Goal: Navigation & Orientation: Find specific page/section

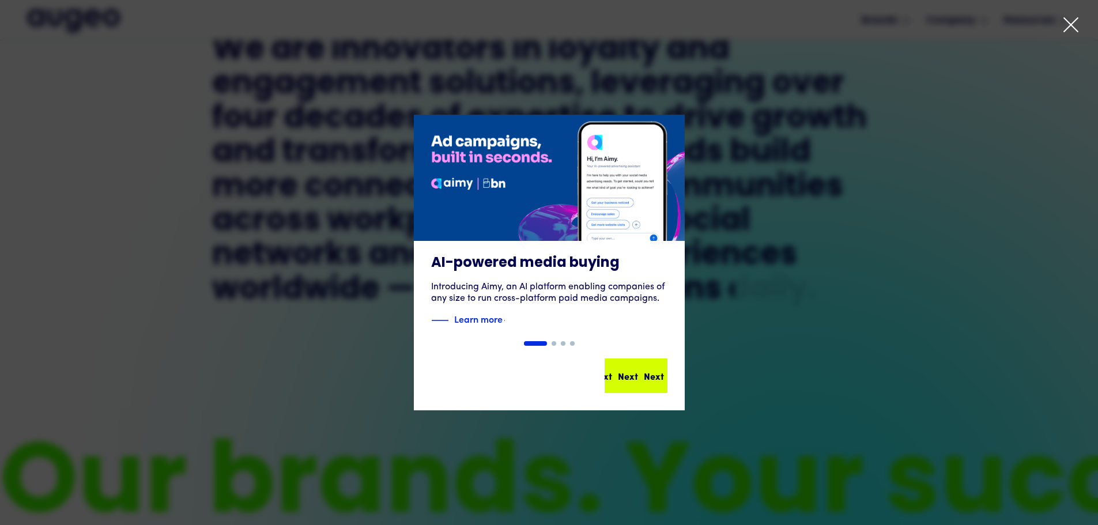
click at [659, 381] on div "Next Next Next Next" at bounding box center [636, 376] width 104 height 14
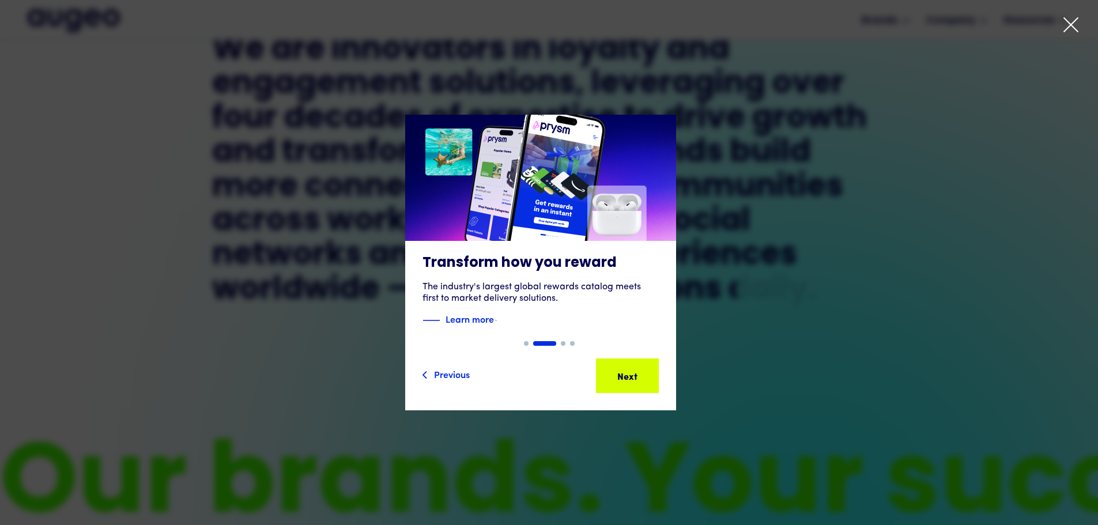
scroll to position [639, 0]
click at [633, 375] on div "Next Next Next Next" at bounding box center [621, 376] width 104 height 14
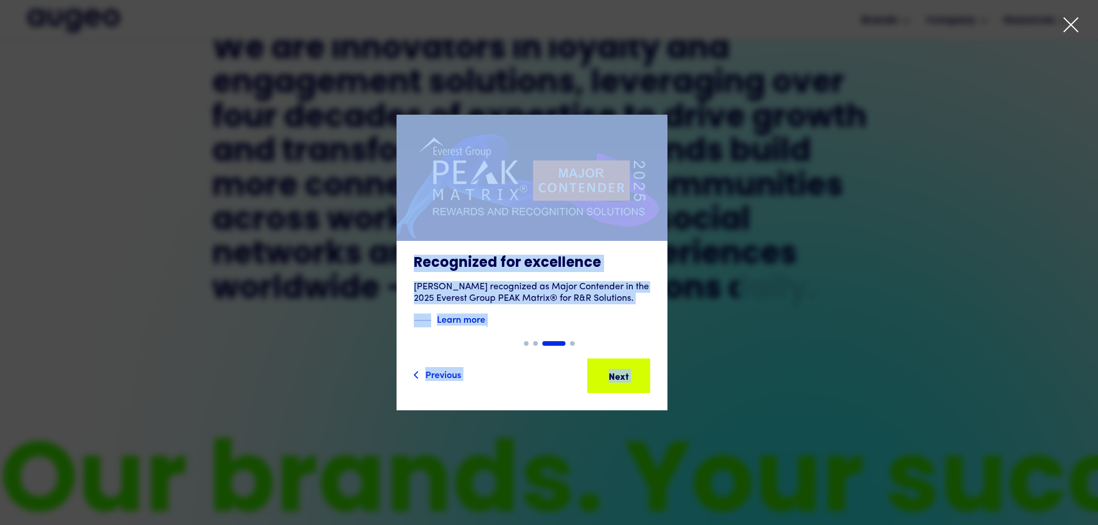
click at [1064, 21] on div "Slide 3 of 4. AI-powered media buying Introducing Aimy, an AI platform enabling…" at bounding box center [549, 262] width 1098 height 525
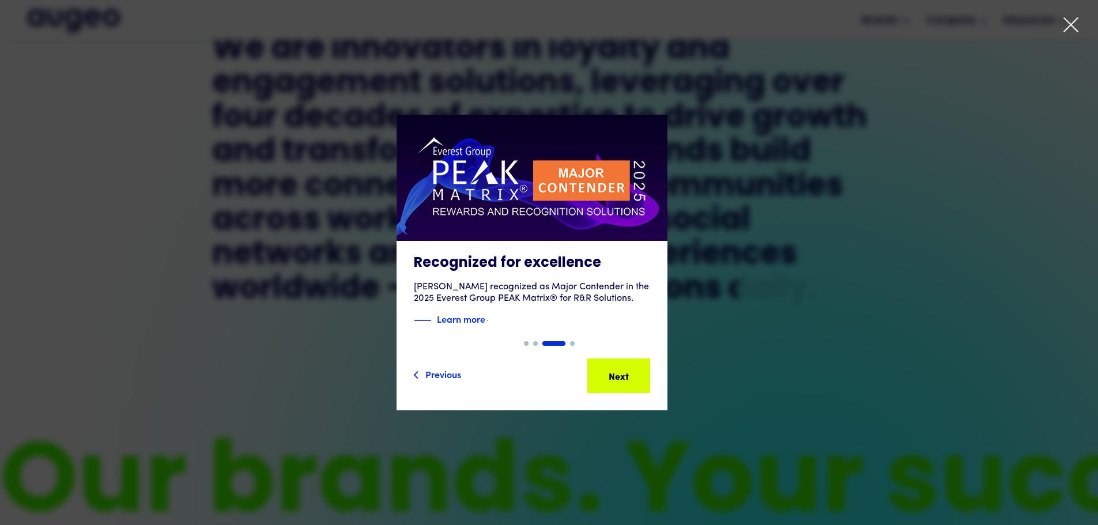
click at [1076, 31] on icon at bounding box center [1071, 24] width 17 height 17
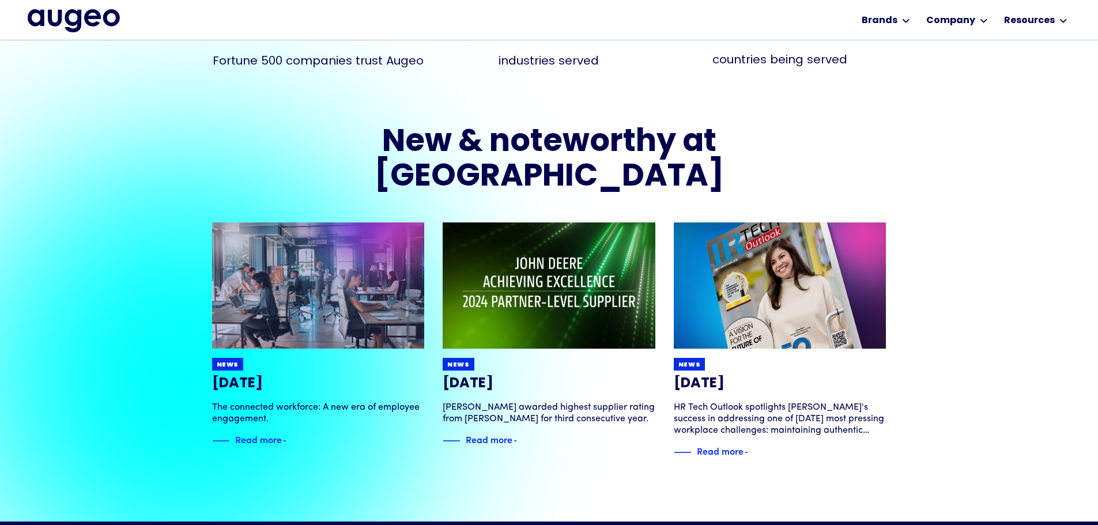
scroll to position [2640, 0]
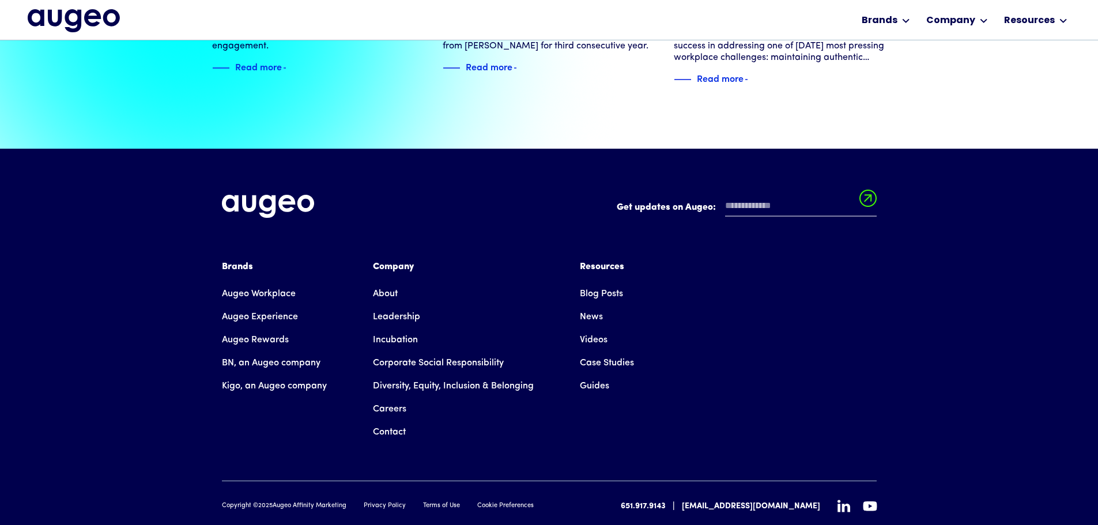
click at [390, 398] on link "Careers" at bounding box center [389, 409] width 33 height 23
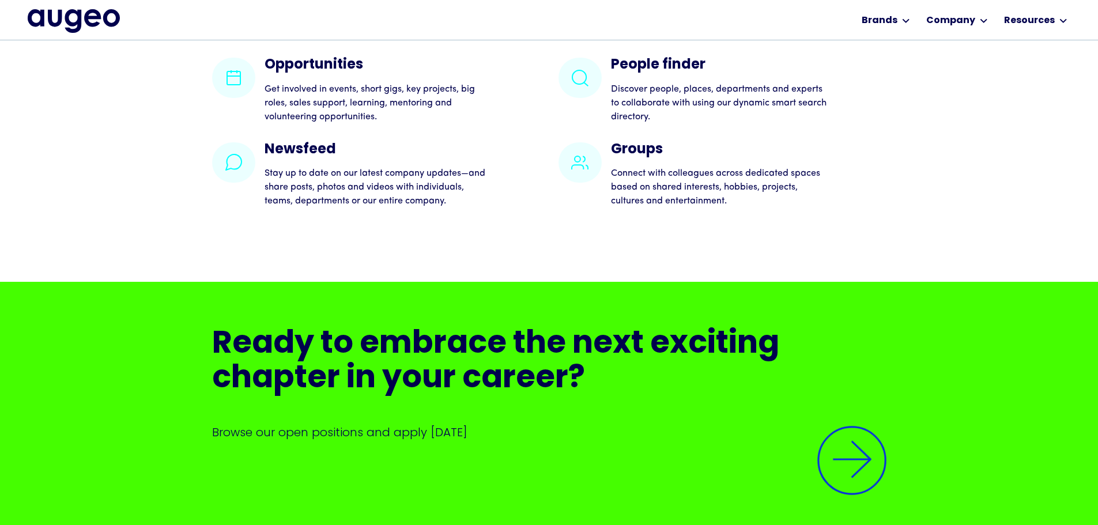
scroll to position [2616, 0]
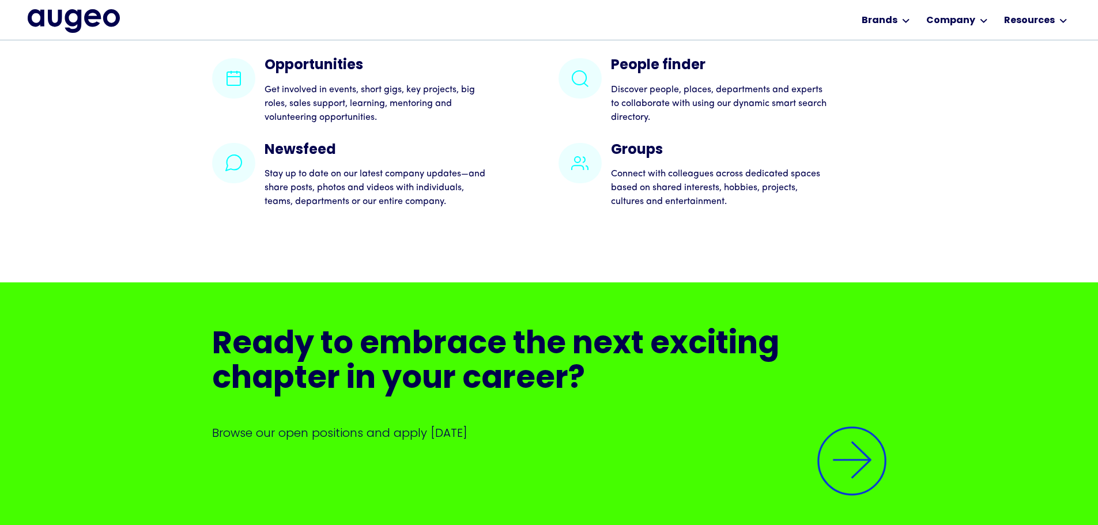
click at [828, 479] on img at bounding box center [852, 461] width 98 height 98
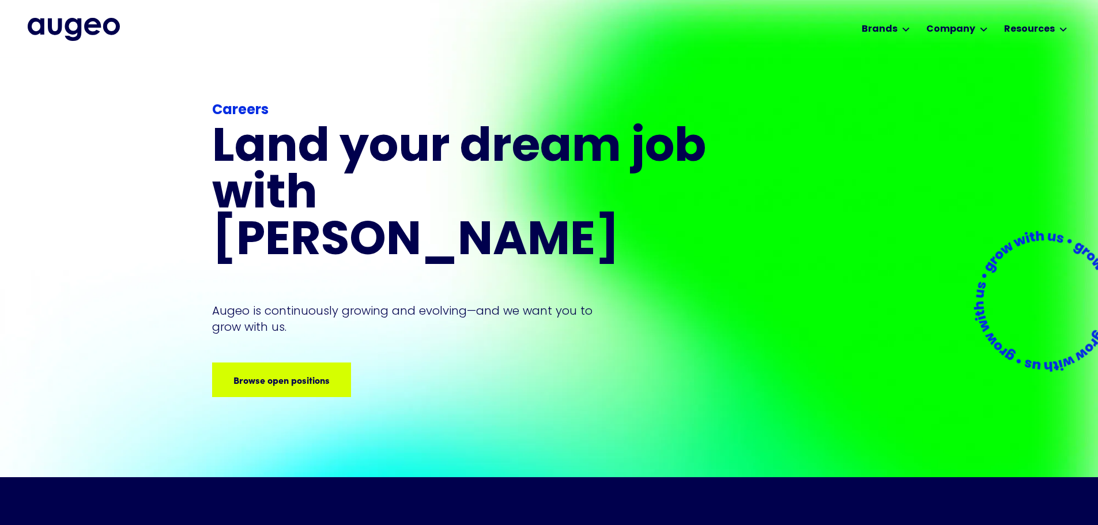
scroll to position [0, 0]
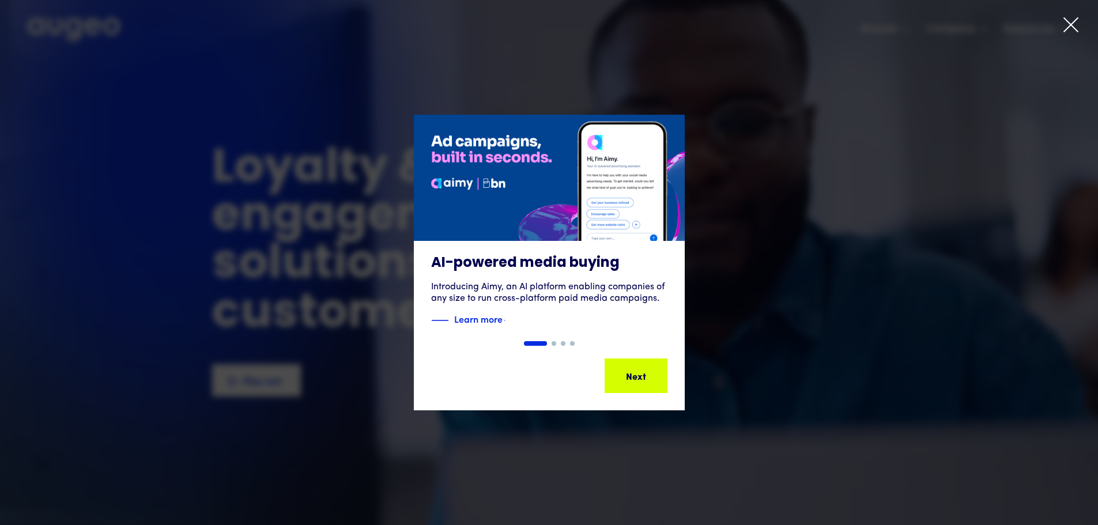
click at [1073, 21] on icon at bounding box center [1071, 24] width 17 height 17
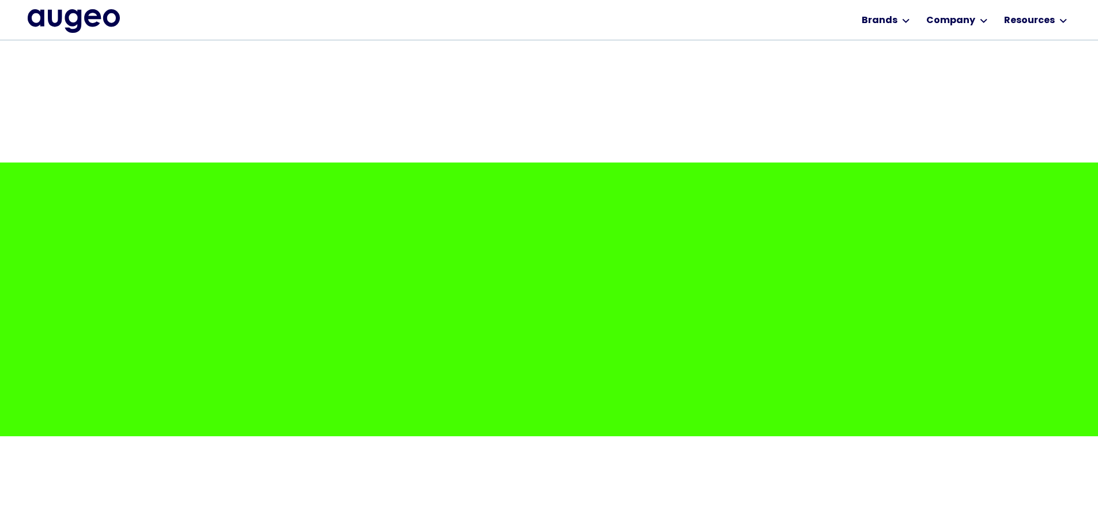
scroll to position [3080, 0]
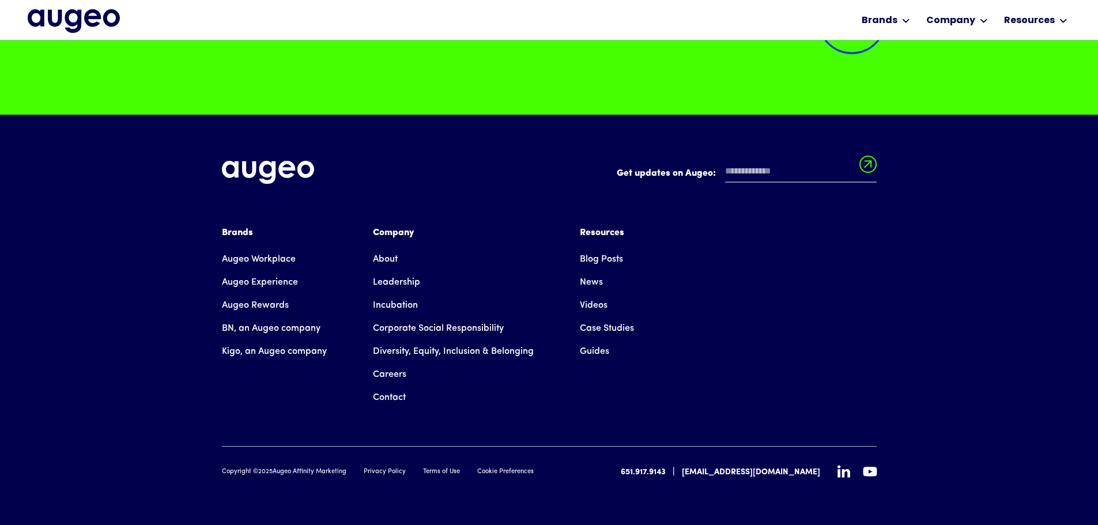
click at [377, 371] on link "Careers" at bounding box center [389, 374] width 33 height 23
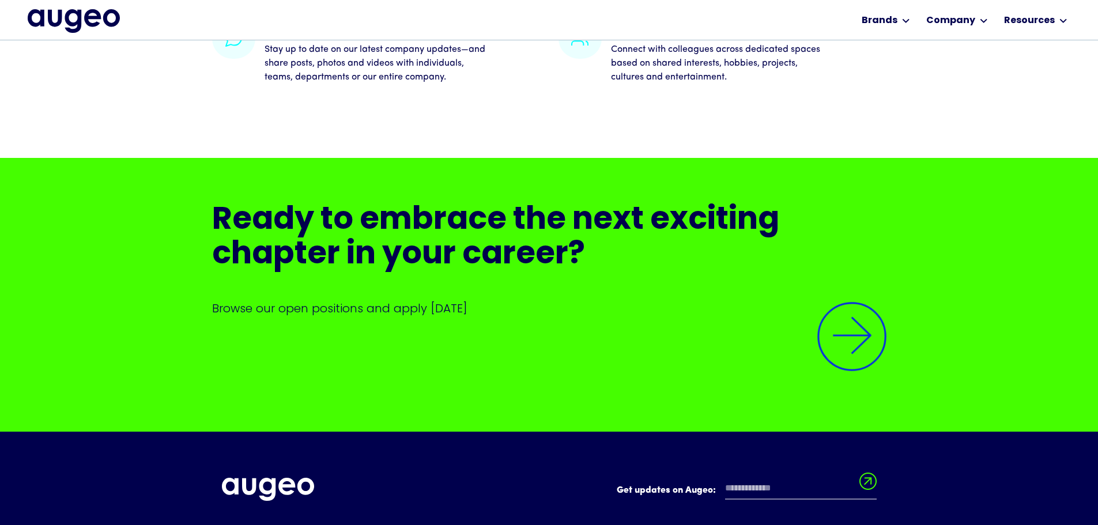
scroll to position [2726, 0]
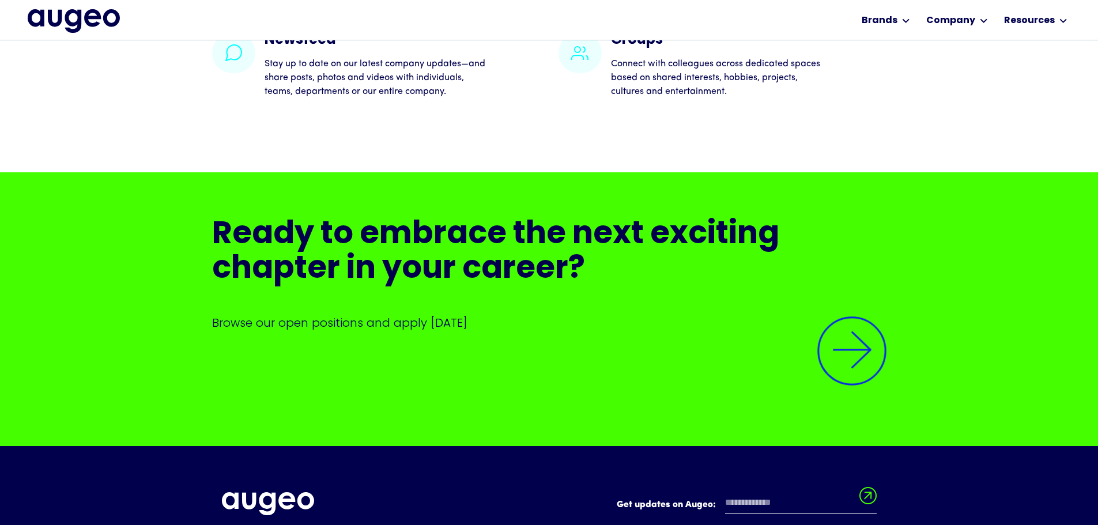
click at [838, 334] on div "Ready to embrace the next exciting chapter in your career? Browse our open posi…" at bounding box center [549, 310] width 675 height 182
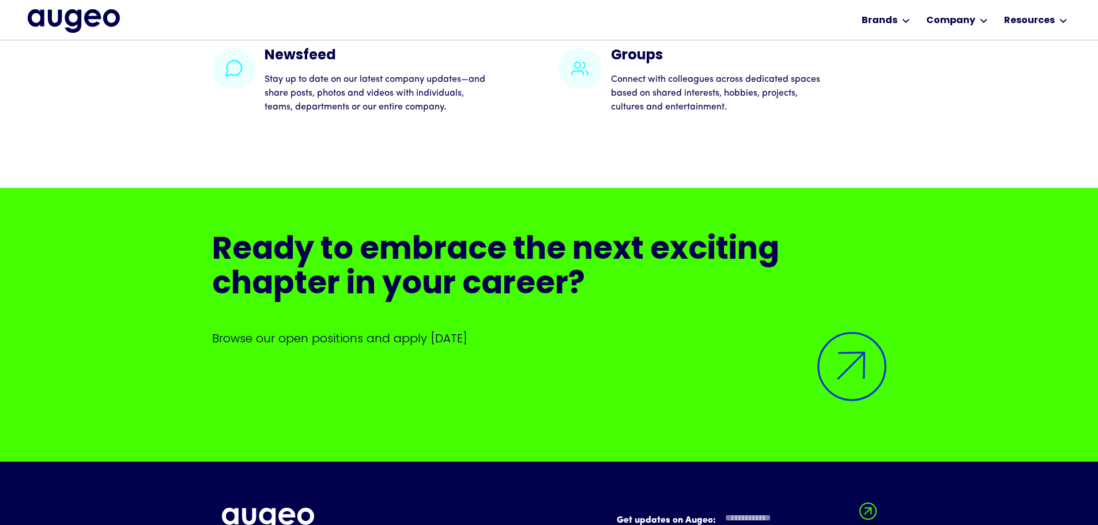
scroll to position [2710, 0]
